Goal: Find specific page/section: Find specific page/section

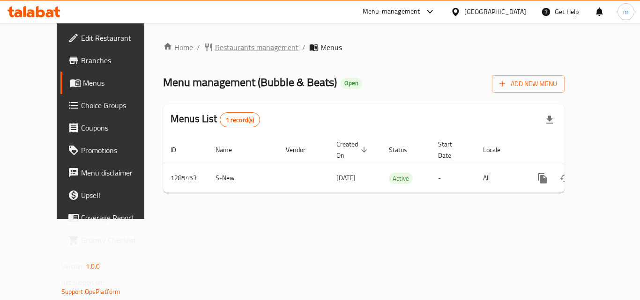
click at [219, 49] on span "Restaurants management" at bounding box center [256, 47] width 83 height 11
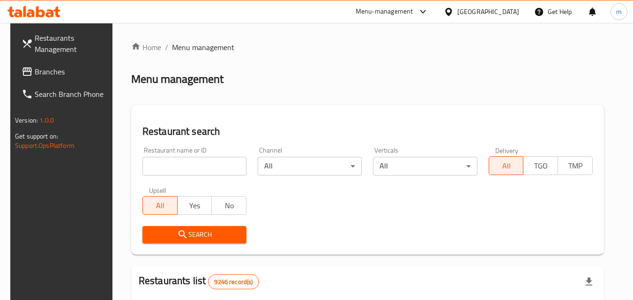
click at [172, 166] on input "search" at bounding box center [194, 166] width 104 height 19
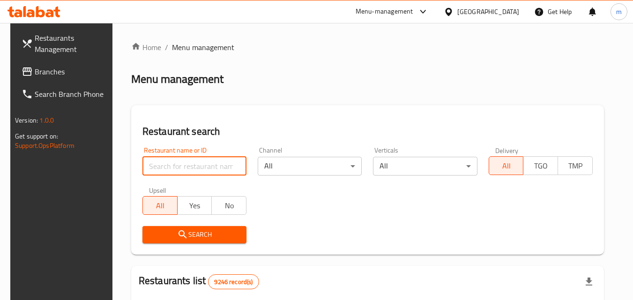
paste input "695816"
type input "695816"
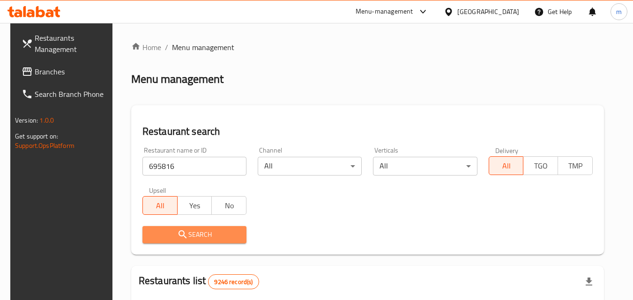
click at [201, 234] on span "Search" at bounding box center [194, 235] width 89 height 12
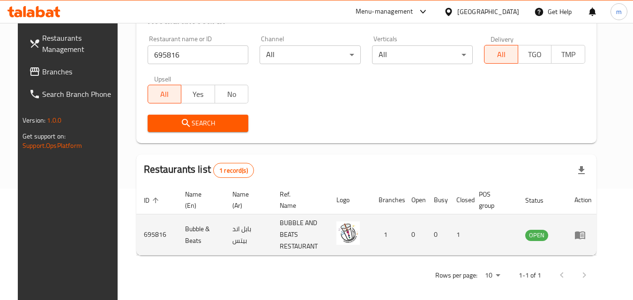
scroll to position [118, 0]
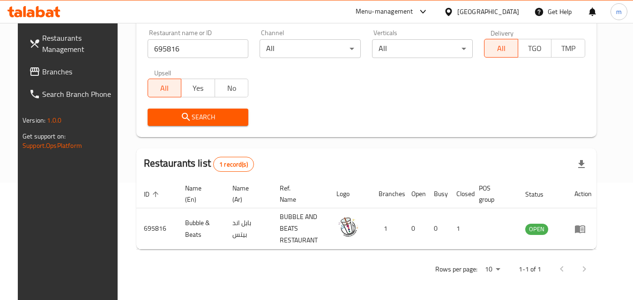
click at [457, 8] on div at bounding box center [451, 12] width 14 height 10
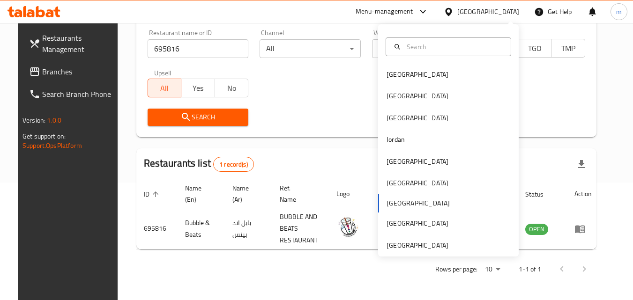
click at [398, 200] on div "Bahrain Egypt Iraq Jordan Kuwait Oman Qatar Saudi Arabia United Arab Emirates" at bounding box center [448, 160] width 141 height 193
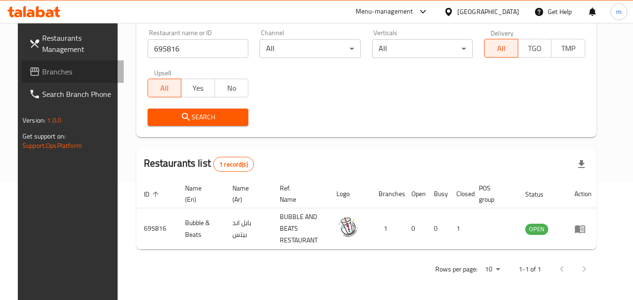
click at [42, 74] on span "Branches" at bounding box center [79, 71] width 74 height 11
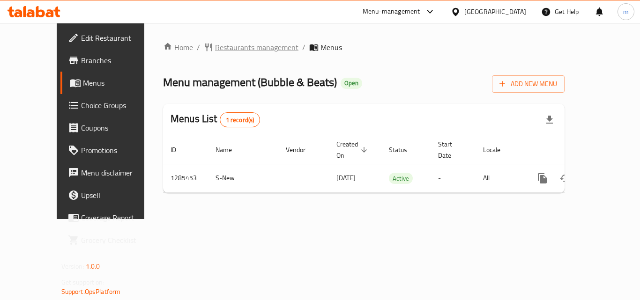
click at [215, 48] on span "Restaurants management" at bounding box center [256, 47] width 83 height 11
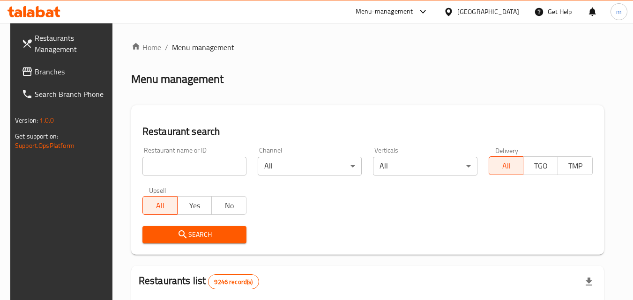
click at [193, 167] on input "search" at bounding box center [194, 166] width 104 height 19
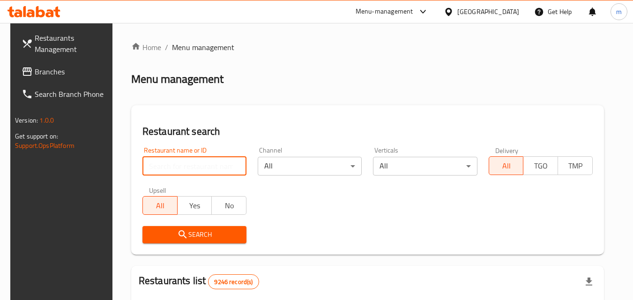
paste input "695816"
type input "695816"
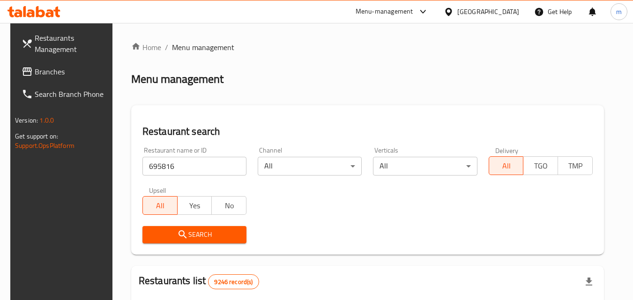
click at [216, 231] on span "Search" at bounding box center [194, 235] width 89 height 12
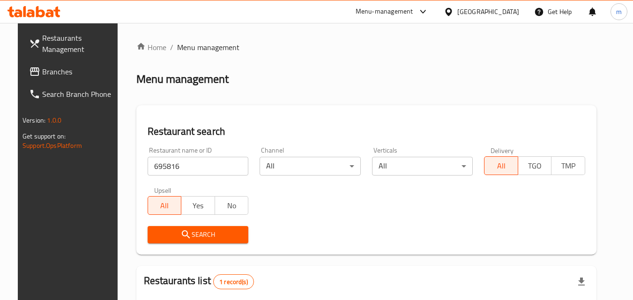
click at [508, 9] on div "[GEOGRAPHIC_DATA]" at bounding box center [488, 12] width 62 height 10
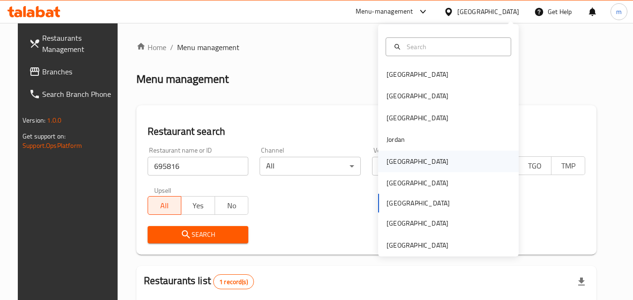
click at [401, 156] on div "[GEOGRAPHIC_DATA]" at bounding box center [417, 162] width 77 height 22
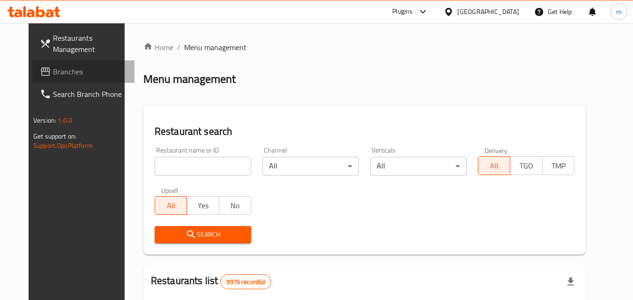
click at [53, 72] on span "Branches" at bounding box center [90, 71] width 74 height 11
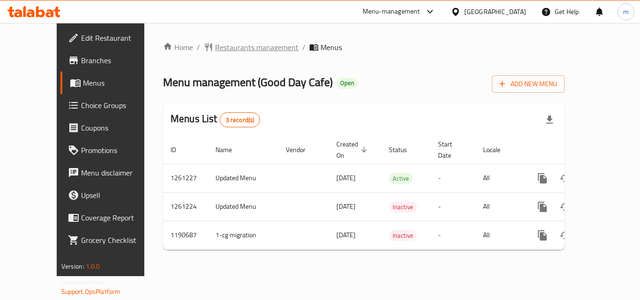
click at [220, 47] on span "Restaurants management" at bounding box center [256, 47] width 83 height 11
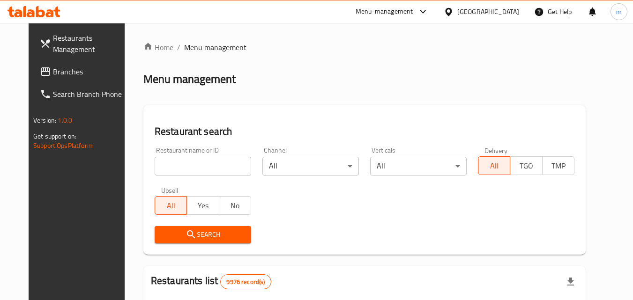
click at [185, 166] on input "search" at bounding box center [203, 166] width 97 height 19
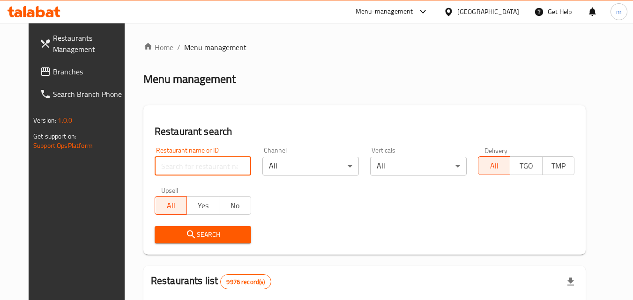
paste input "655893"
type input "655893"
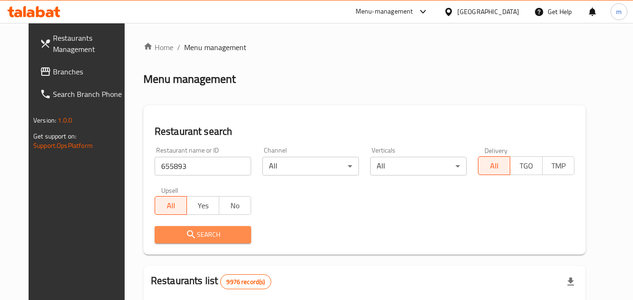
click at [162, 233] on span "Search" at bounding box center [203, 235] width 82 height 12
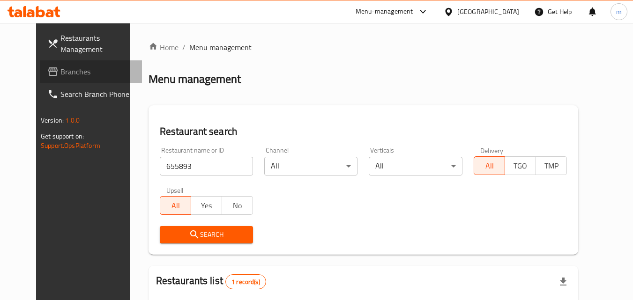
click at [60, 67] on span "Branches" at bounding box center [97, 71] width 74 height 11
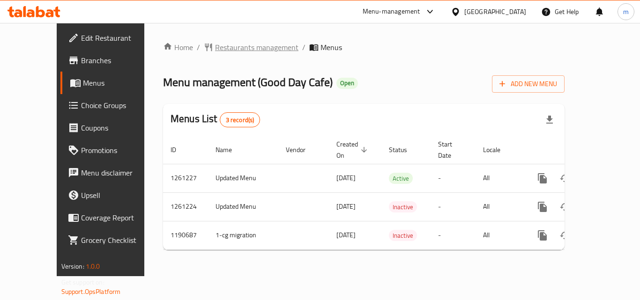
click at [223, 46] on span "Restaurants management" at bounding box center [256, 47] width 83 height 11
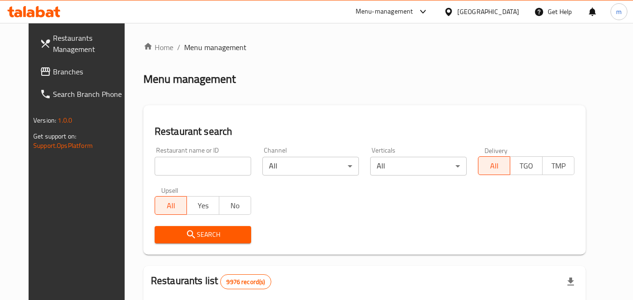
click at [201, 158] on input "search" at bounding box center [203, 166] width 97 height 19
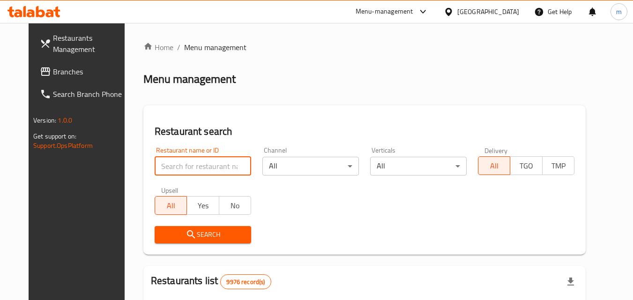
paste input "655893"
type input "655893"
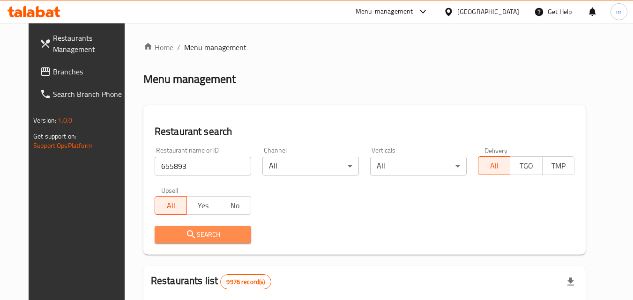
click at [211, 237] on span "Search" at bounding box center [203, 235] width 82 height 12
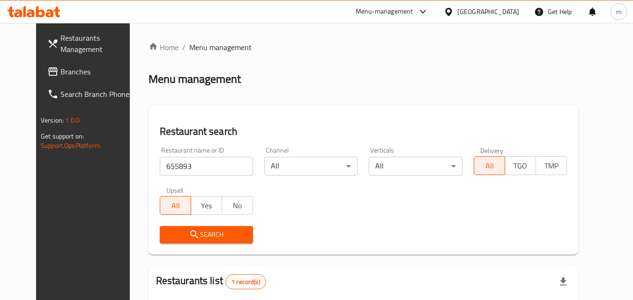
click at [505, 14] on div "Kuwait" at bounding box center [488, 12] width 62 height 10
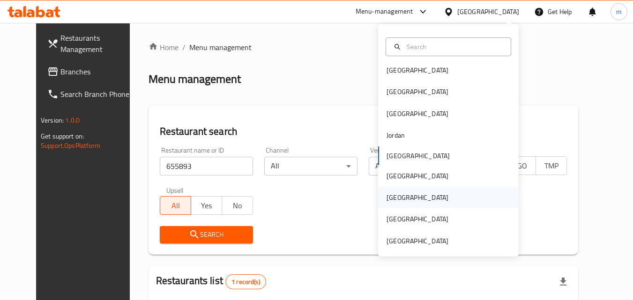
scroll to position [5, 0]
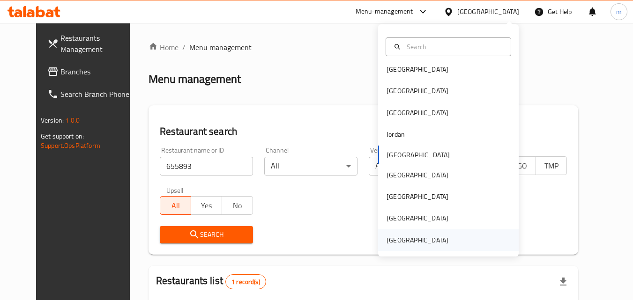
click at [423, 238] on div "[GEOGRAPHIC_DATA]" at bounding box center [418, 240] width 62 height 10
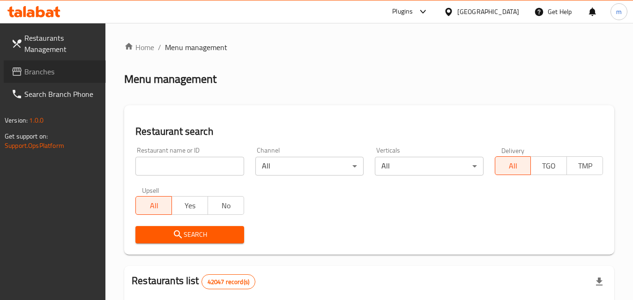
click at [76, 71] on span "Branches" at bounding box center [61, 71] width 74 height 11
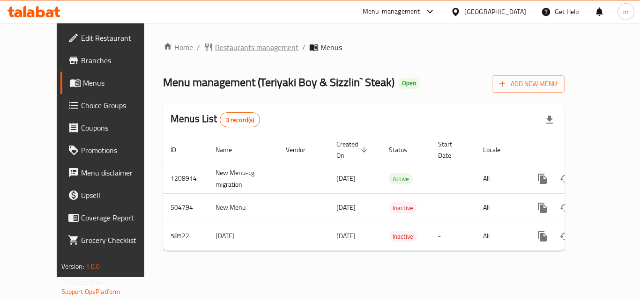
click at [218, 49] on span "Restaurants management" at bounding box center [256, 47] width 83 height 11
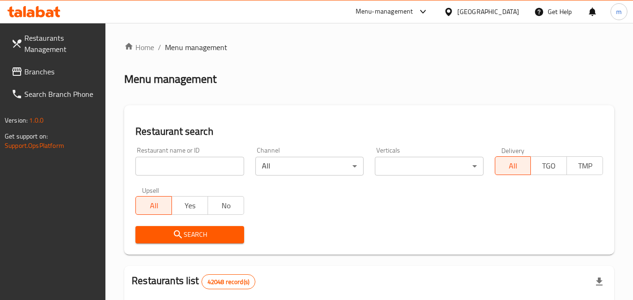
click at [215, 171] on input "search" at bounding box center [189, 166] width 108 height 19
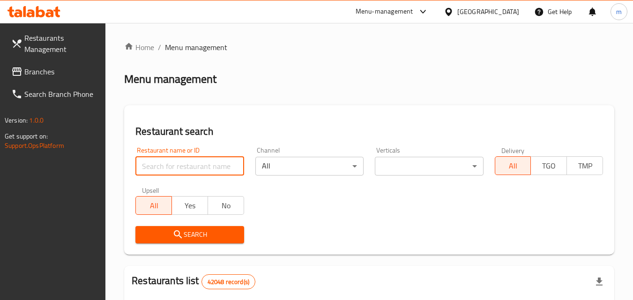
paste input "17115"
type input "17115"
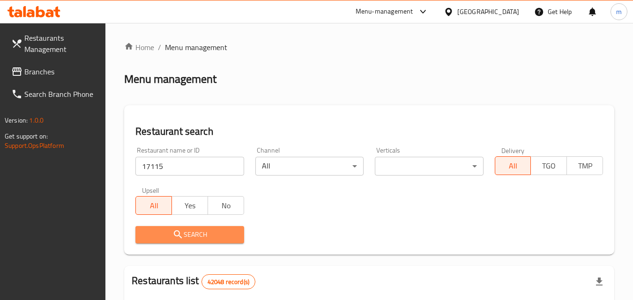
click at [198, 238] on span "Search" at bounding box center [189, 235] width 93 height 12
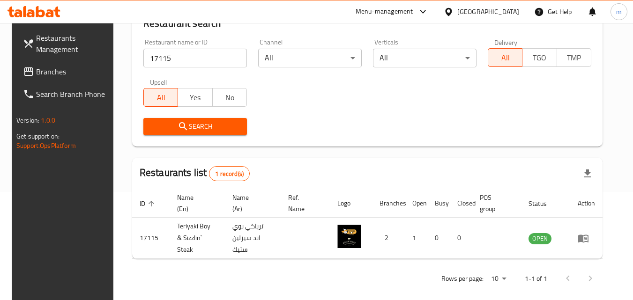
scroll to position [110, 0]
